Goal: Entertainment & Leisure: Consume media (video, audio)

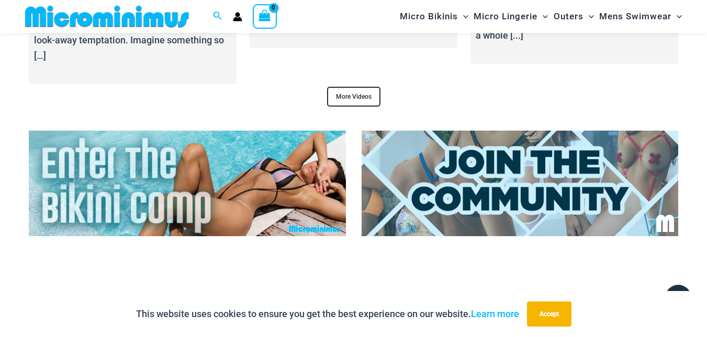
scroll to position [3952, 0]
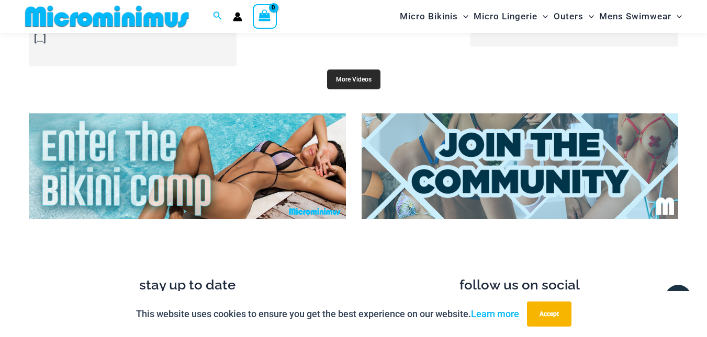
click at [359, 78] on link "More Videos" at bounding box center [353, 80] width 53 height 20
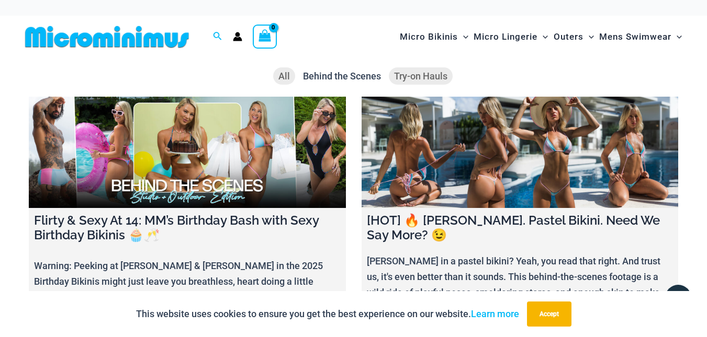
click at [411, 74] on span "Try-on Hauls" at bounding box center [420, 76] width 53 height 11
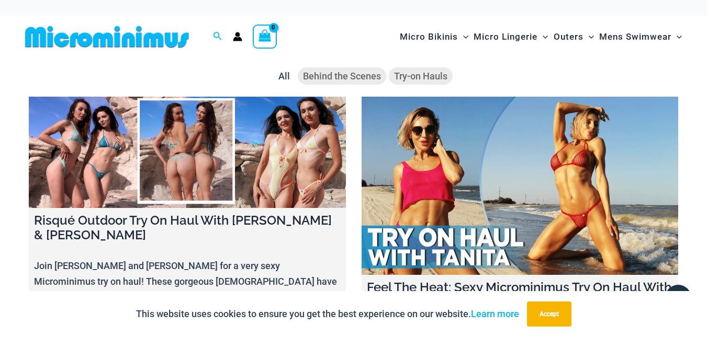
click at [338, 71] on span "Behind the Scenes" at bounding box center [342, 76] width 78 height 11
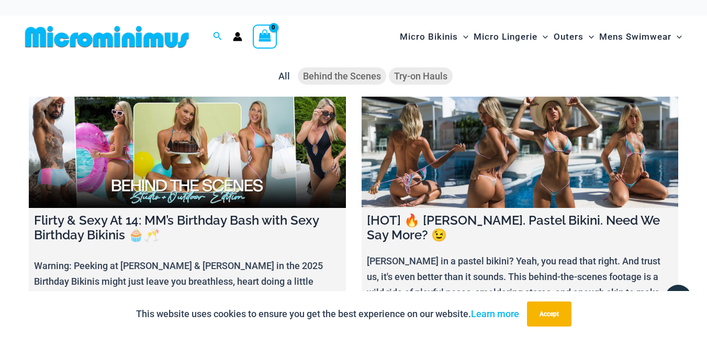
click at [406, 75] on span "Try-on Hauls" at bounding box center [420, 76] width 53 height 11
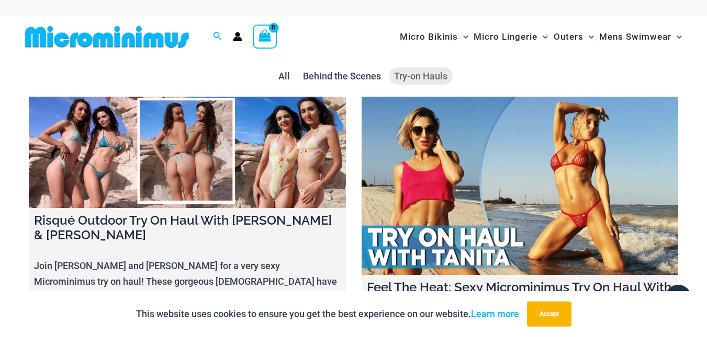
click at [444, 192] on link at bounding box center [519, 186] width 317 height 178
click at [184, 174] on link at bounding box center [187, 152] width 317 height 111
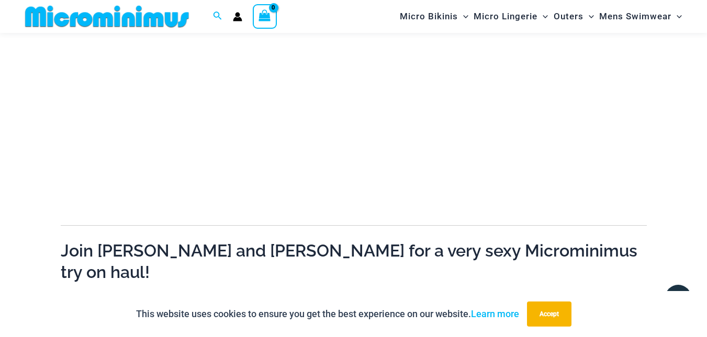
scroll to position [269, 0]
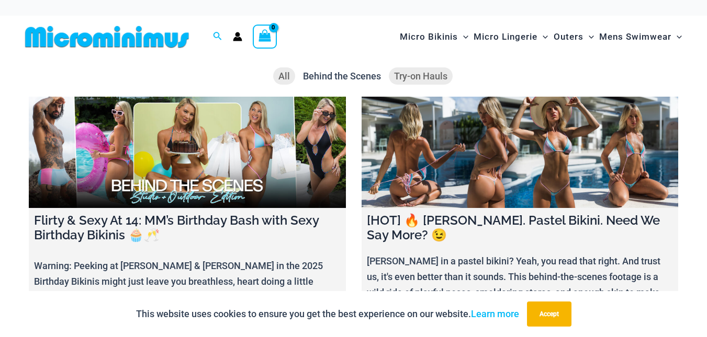
click at [428, 79] on span "Try-on Hauls" at bounding box center [420, 76] width 53 height 11
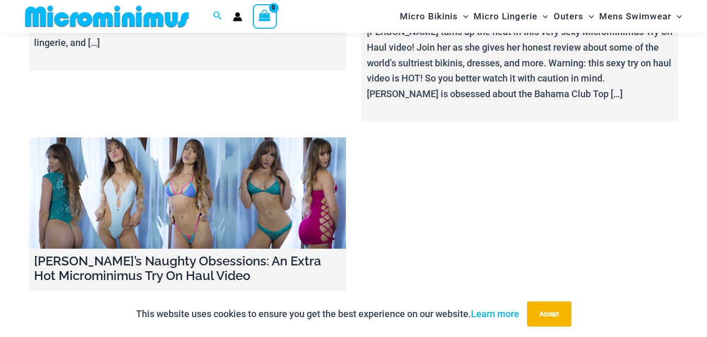
scroll to position [286, 0]
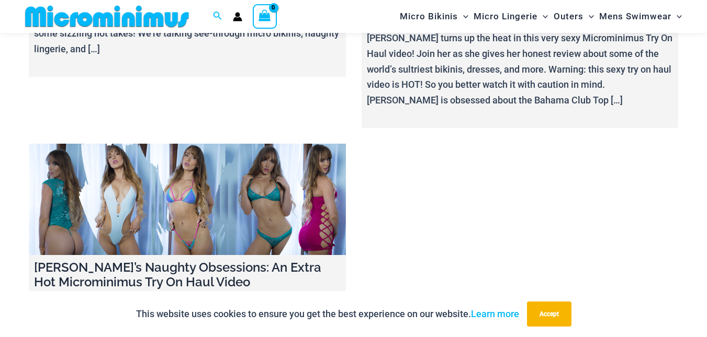
click at [175, 200] on link at bounding box center [187, 199] width 317 height 111
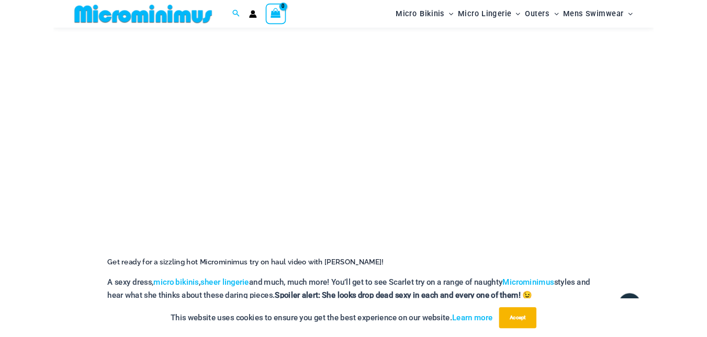
scroll to position [221, 0]
